Goal: Browse casually

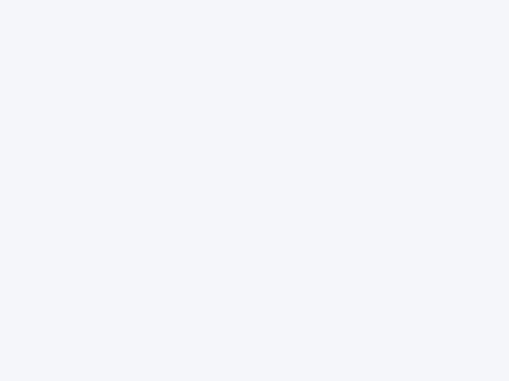
click at [254, 191] on div at bounding box center [254, 190] width 509 height 381
